Goal: Transaction & Acquisition: Purchase product/service

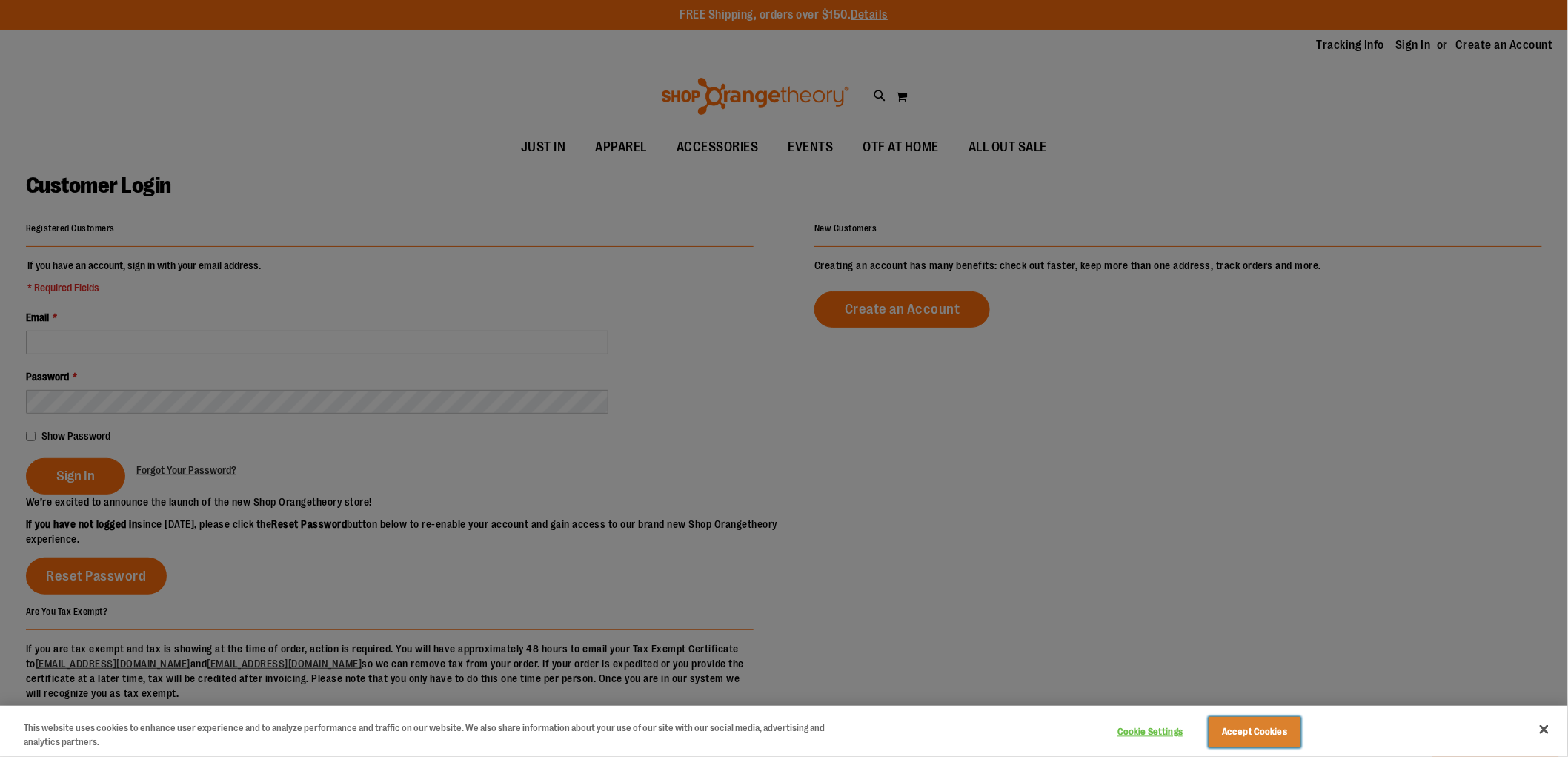
click at [1265, 734] on button "Accept Cookies" at bounding box center [1254, 732] width 93 height 31
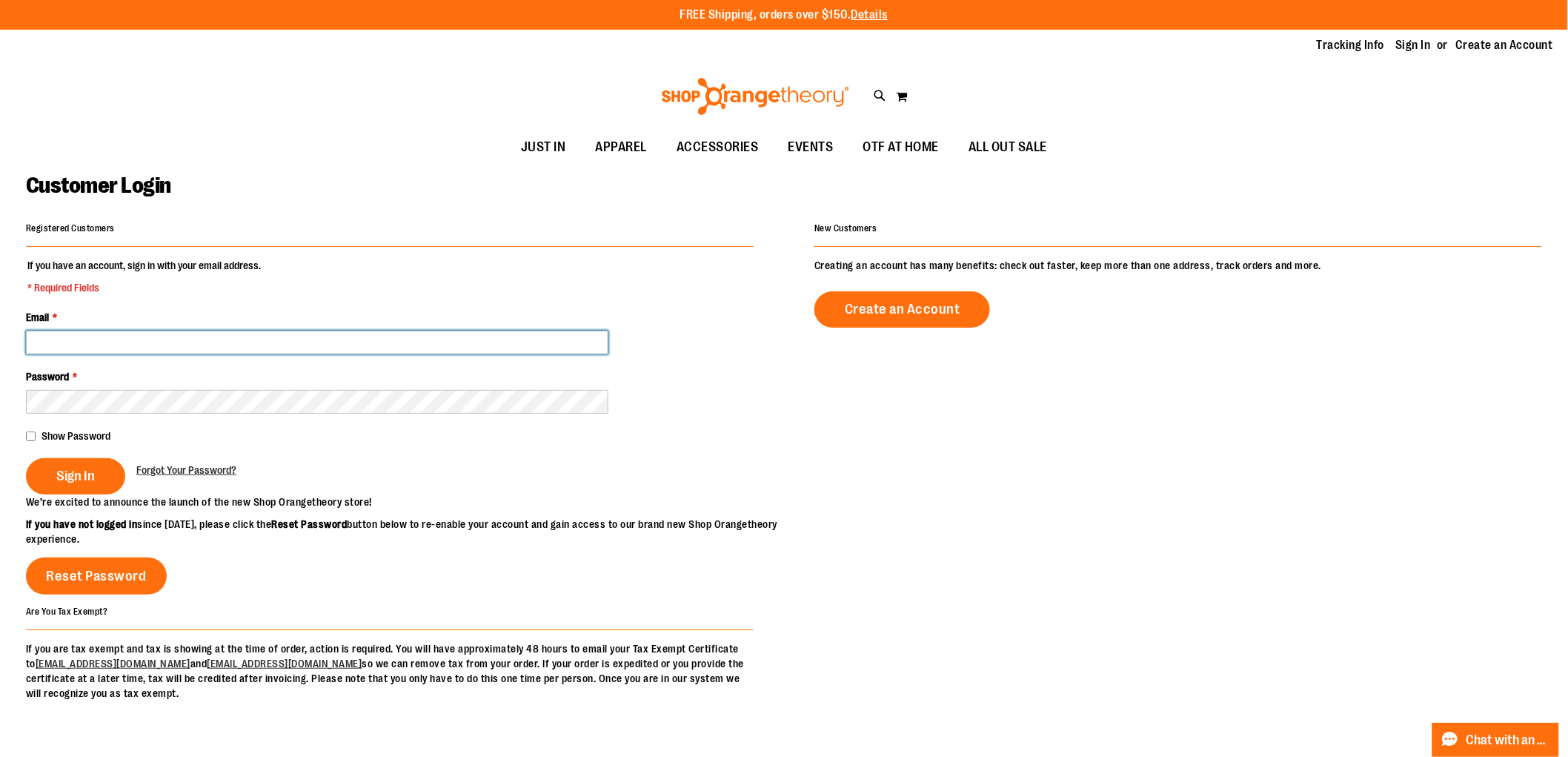
click at [275, 345] on input "Email *" at bounding box center [317, 342] width 583 height 24
type input "**********"
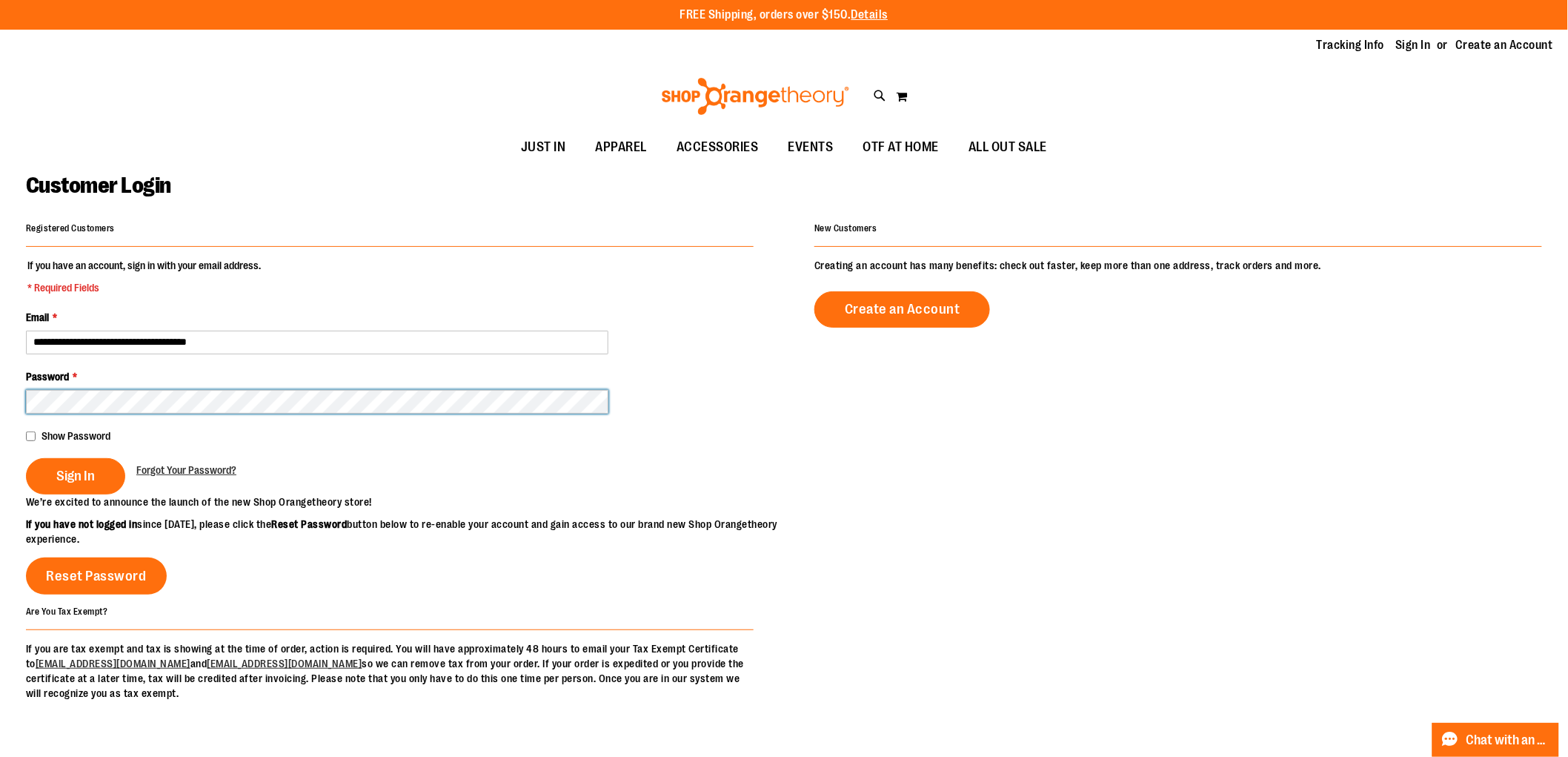
click at [26, 458] on button "Sign In" at bounding box center [75, 476] width 99 height 37
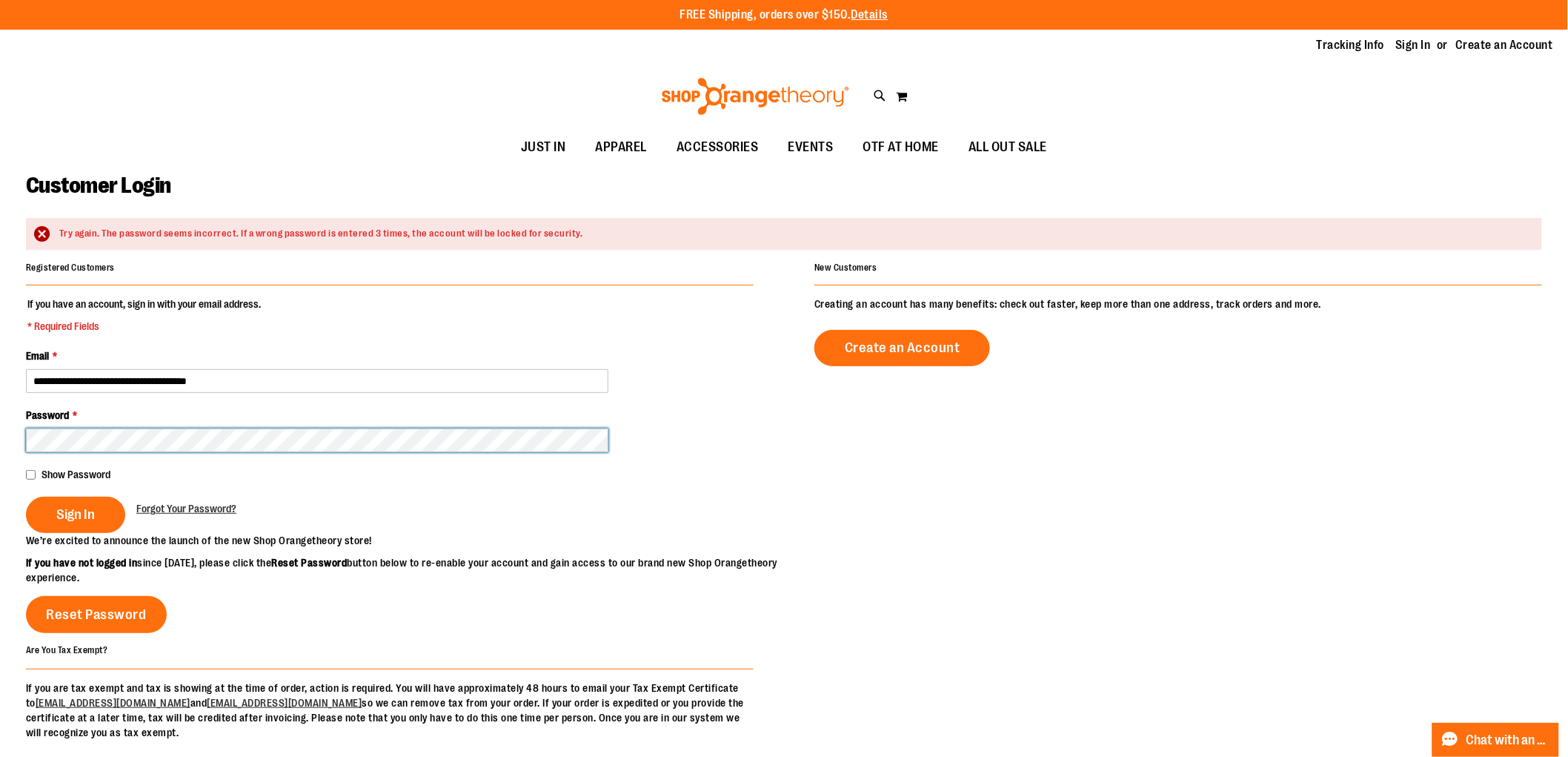
click at [26, 496] on button "Sign In" at bounding box center [75, 515] width 99 height 37
click at [60, 471] on span "Show Password" at bounding box center [75, 473] width 69 height 12
click at [78, 517] on span "Sign In" at bounding box center [75, 515] width 39 height 17
